Goal: Task Accomplishment & Management: Manage account settings

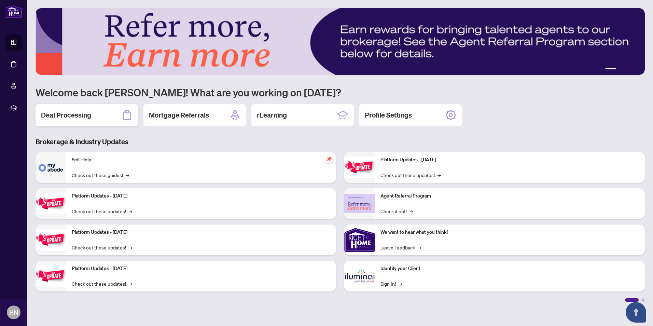
click at [73, 114] on h2 "Deal Processing" at bounding box center [66, 115] width 50 height 10
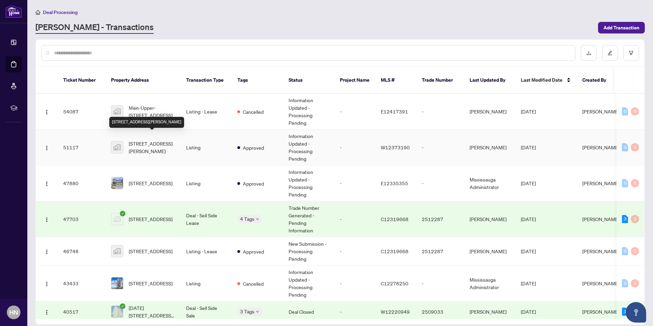
click at [135, 140] on span "[STREET_ADDRESS][PERSON_NAME]" at bounding box center [152, 147] width 46 height 15
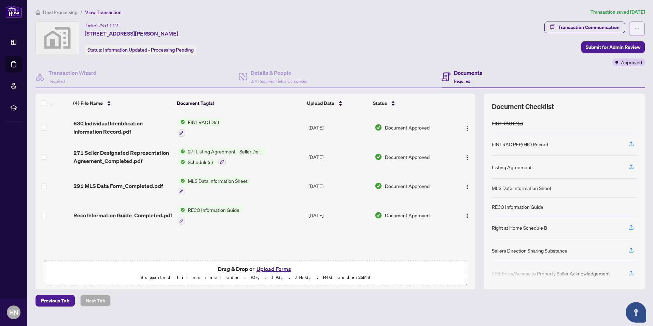
click at [636, 27] on icon "ellipsis" at bounding box center [637, 28] width 5 height 5
click at [470, 43] on div "Ticket #: 51117 [STREET_ADDRESS][PERSON_NAME] Status: Information Updated - Pro…" at bounding box center [289, 38] width 506 height 33
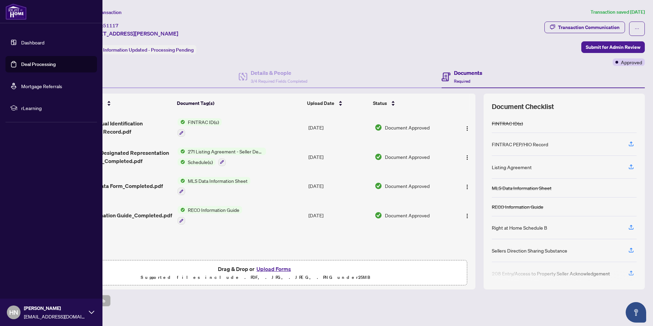
click at [37, 42] on link "Dashboard" at bounding box center [32, 42] width 23 height 6
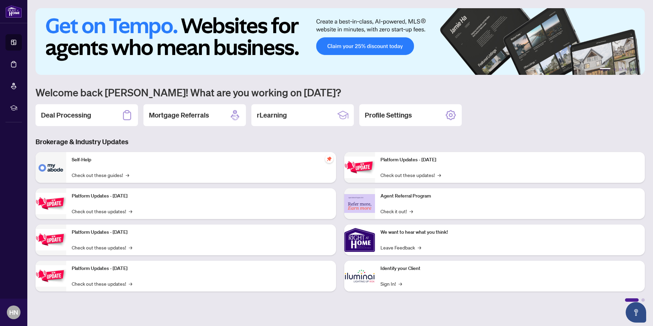
click at [234, 140] on h3 "Brokerage & Industry Updates" at bounding box center [340, 142] width 609 height 10
